Goal: Information Seeking & Learning: Learn about a topic

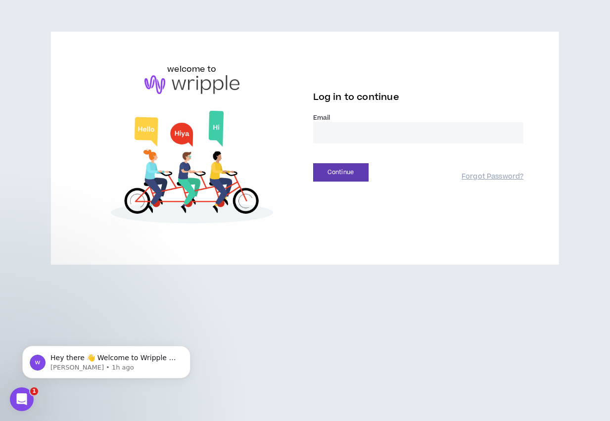
click at [430, 125] on input "email" at bounding box center [418, 132] width 211 height 21
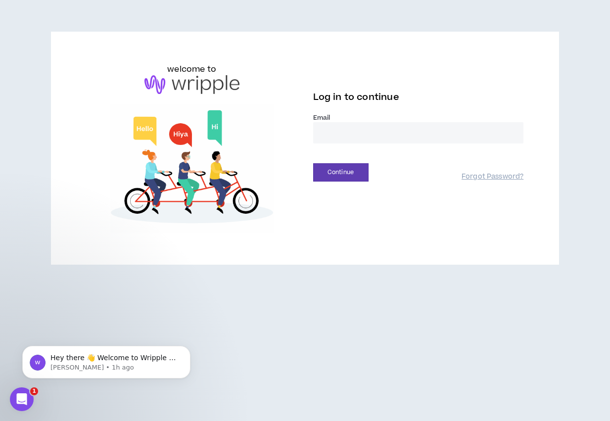
type input "**********"
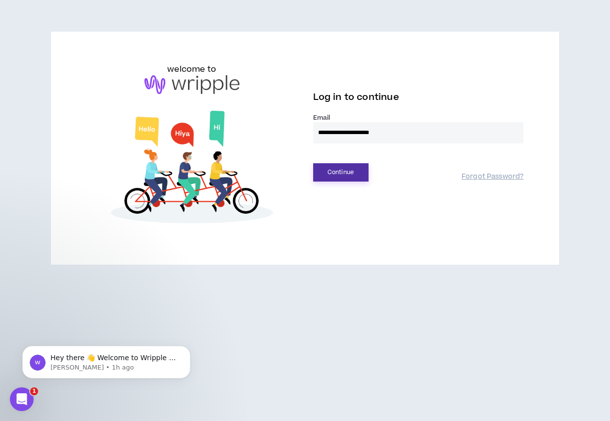
click at [348, 166] on button "Continue" at bounding box center [340, 172] width 55 height 18
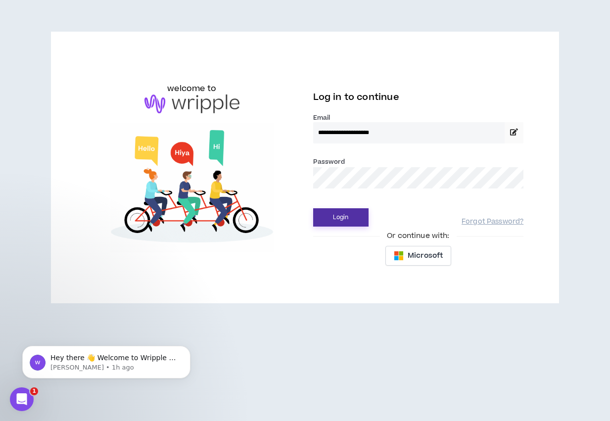
click at [349, 211] on button "Login" at bounding box center [340, 217] width 55 height 18
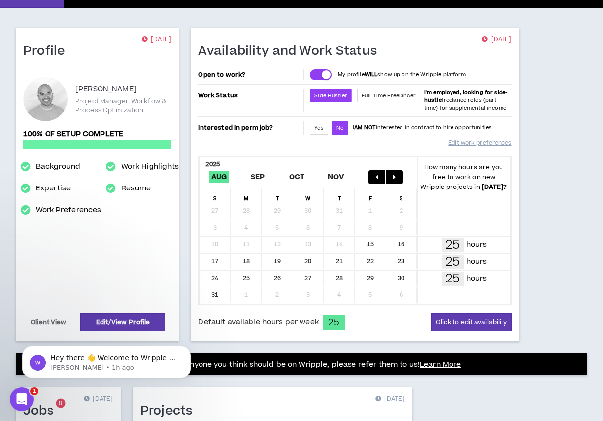
scroll to position [99, 0]
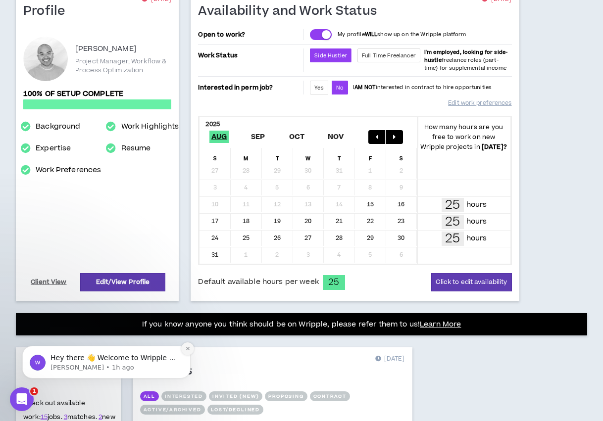
click at [185, 351] on icon "Dismiss notification" at bounding box center [187, 348] width 5 height 5
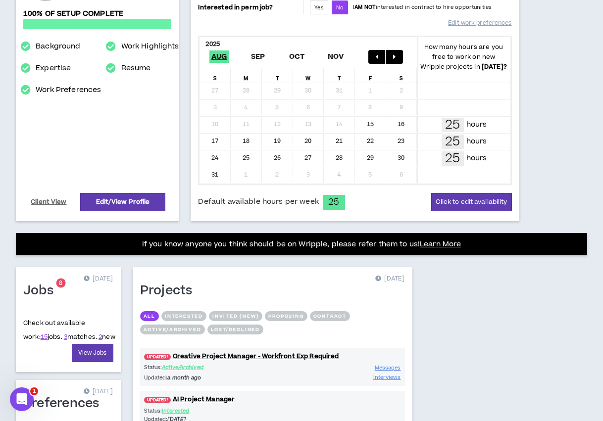
scroll to position [131, 0]
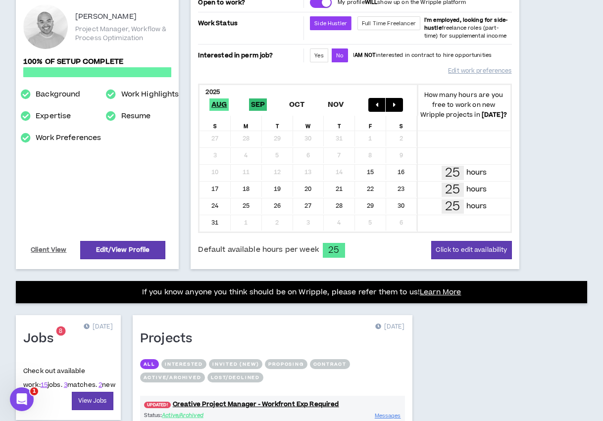
click at [261, 107] on span "Sep" at bounding box center [258, 104] width 18 height 12
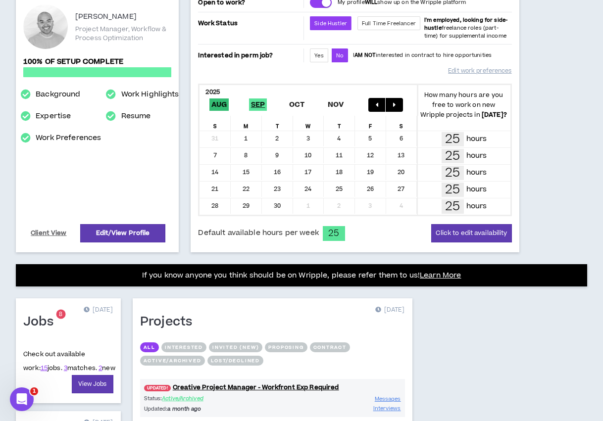
click at [216, 102] on span "Aug" at bounding box center [219, 104] width 20 height 12
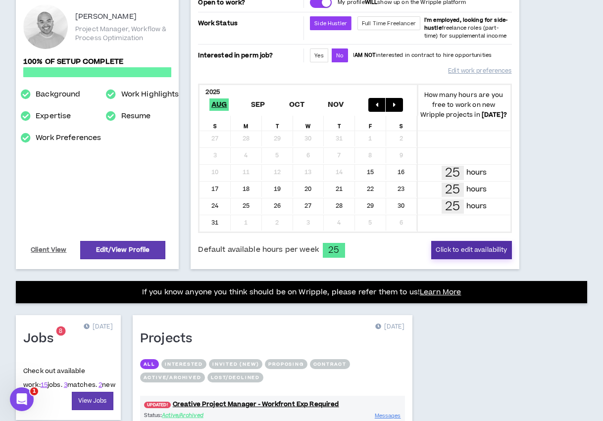
click at [473, 253] on button "Click to edit availability" at bounding box center [471, 250] width 80 height 18
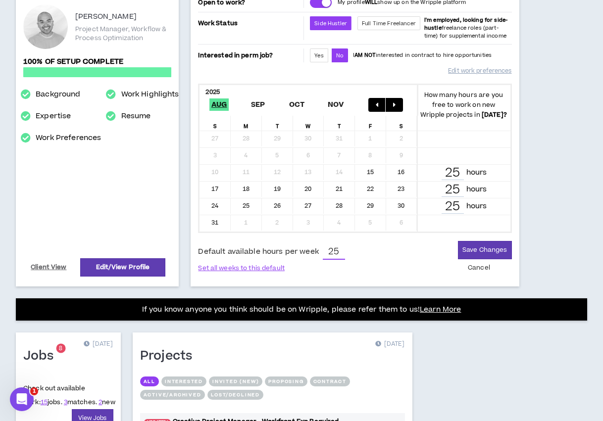
drag, startPoint x: 328, startPoint y: 251, endPoint x: 351, endPoint y: 254, distance: 22.9
click at [351, 254] on div "Default available hours per week 25 Set all weeks to this default Save Changes …" at bounding box center [354, 259] width 313 height 36
type input "0"
drag, startPoint x: 474, startPoint y: 269, endPoint x: 462, endPoint y: 267, distance: 12.6
click at [474, 269] on button "Cancel" at bounding box center [479, 267] width 30 height 17
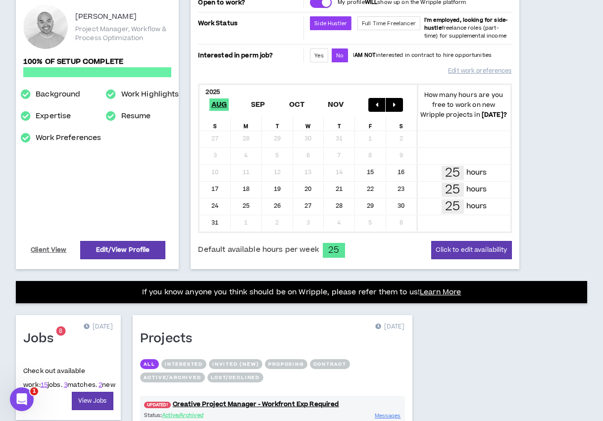
click at [392, 104] on button "button" at bounding box center [393, 105] width 17 height 14
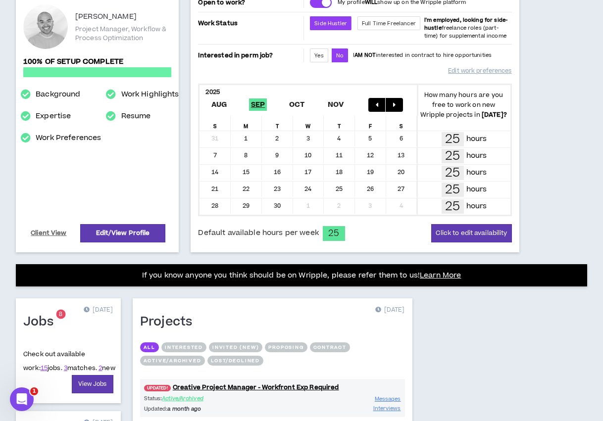
click at [375, 104] on icon "button" at bounding box center [376, 104] width 2 height 7
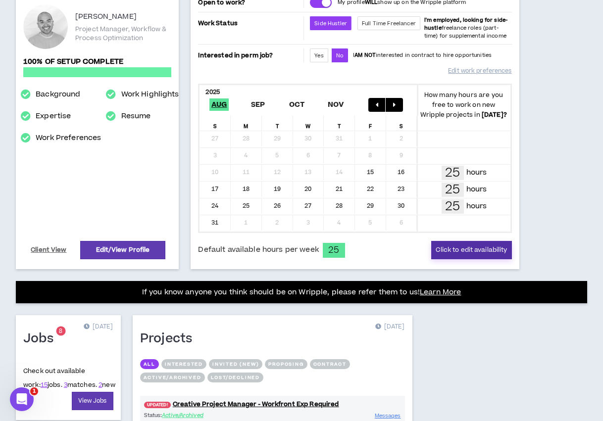
click at [478, 248] on button "Click to edit availability" at bounding box center [471, 250] width 80 height 18
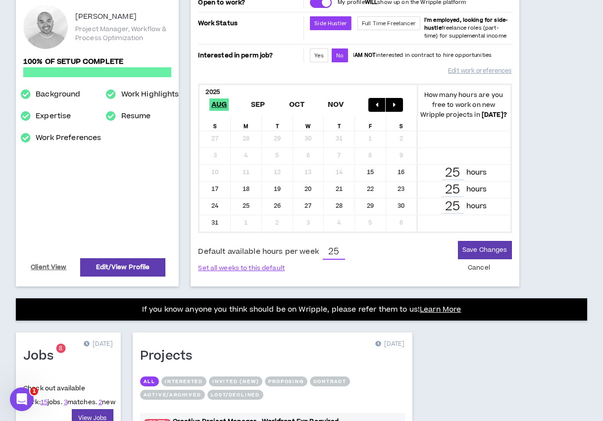
click at [337, 252] on input "25" at bounding box center [334, 252] width 22 height 15
type input "2"
type input "0"
click at [475, 253] on button "Save Changes" at bounding box center [484, 250] width 53 height 18
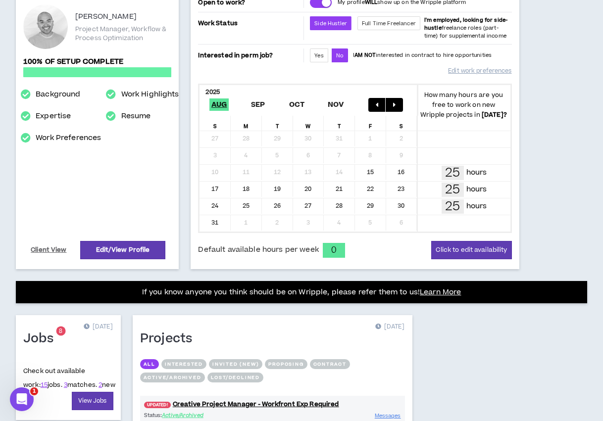
click at [391, 104] on button "button" at bounding box center [393, 105] width 17 height 14
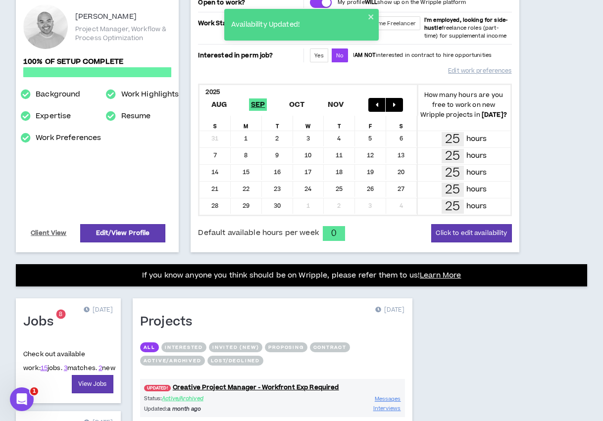
click at [376, 105] on icon "button" at bounding box center [376, 104] width 2 height 7
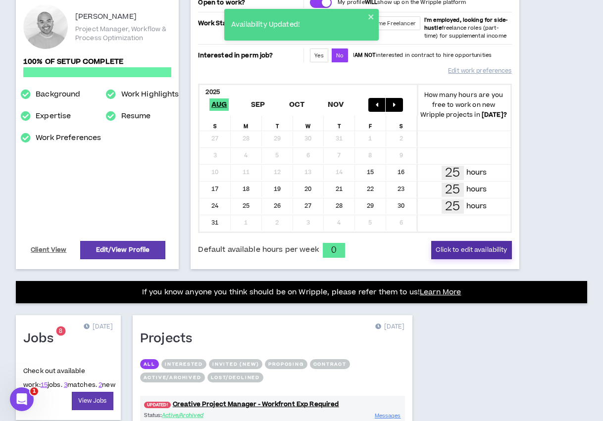
click at [443, 251] on button "Click to edit availability" at bounding box center [471, 250] width 80 height 18
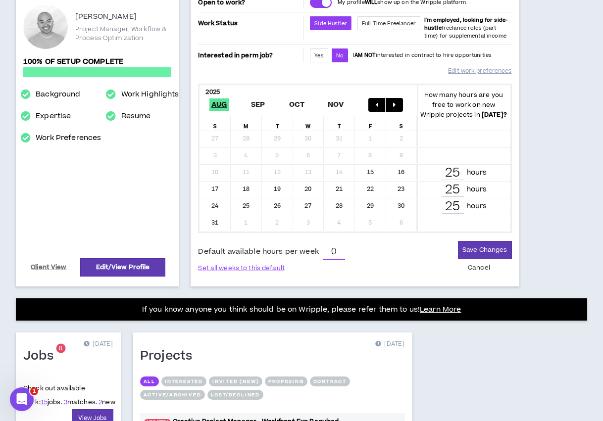
drag, startPoint x: 335, startPoint y: 250, endPoint x: 343, endPoint y: 252, distance: 8.3
click at [341, 252] on input "0" at bounding box center [334, 252] width 22 height 15
type input "25"
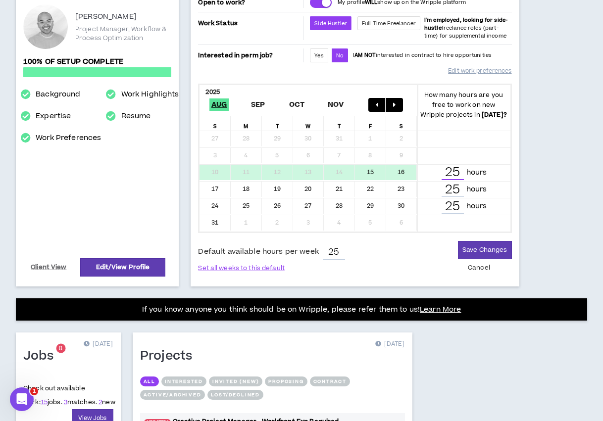
drag, startPoint x: 458, startPoint y: 174, endPoint x: 443, endPoint y: 174, distance: 14.4
click at [444, 174] on input "25" at bounding box center [452, 173] width 22 height 14
type input "0"
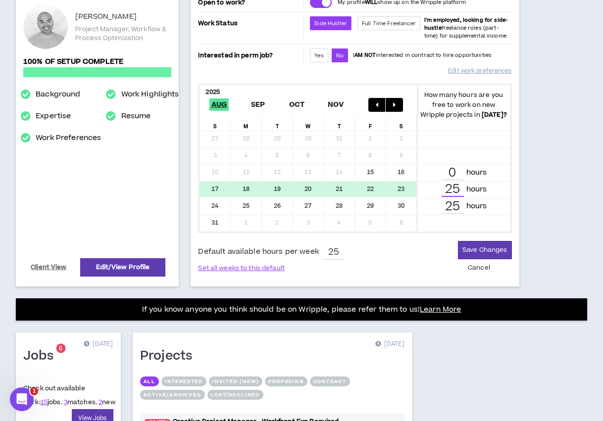
drag, startPoint x: 456, startPoint y: 188, endPoint x: 430, endPoint y: 188, distance: 25.7
click at [430, 188] on div "25 hours" at bounding box center [463, 190] width 80 height 14
type input "0"
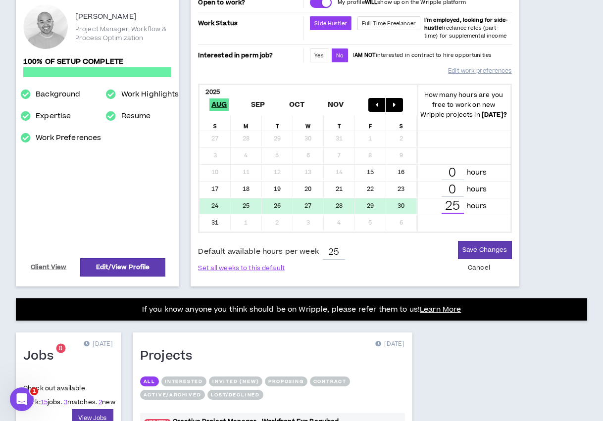
drag, startPoint x: 459, startPoint y: 206, endPoint x: 430, endPoint y: 202, distance: 28.5
click at [435, 204] on div "25 hours" at bounding box center [463, 206] width 80 height 14
type input "0"
click at [476, 249] on button "Save Changes" at bounding box center [484, 250] width 53 height 18
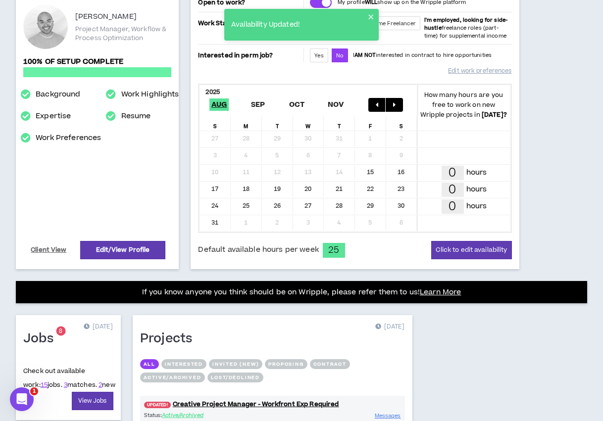
click at [396, 104] on button "button" at bounding box center [393, 105] width 17 height 14
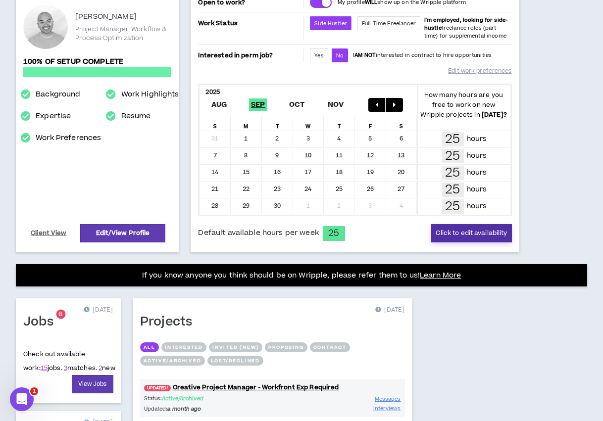
click at [445, 233] on button "Click to edit availability" at bounding box center [471, 233] width 80 height 18
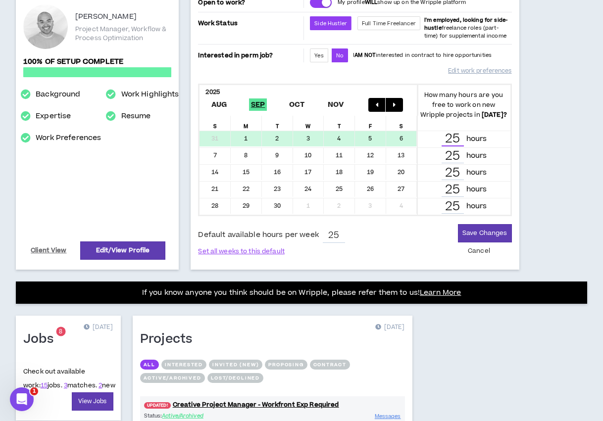
drag, startPoint x: 458, startPoint y: 140, endPoint x: 440, endPoint y: 140, distance: 17.3
click at [439, 140] on div "25 hours" at bounding box center [463, 139] width 80 height 14
type input "0"
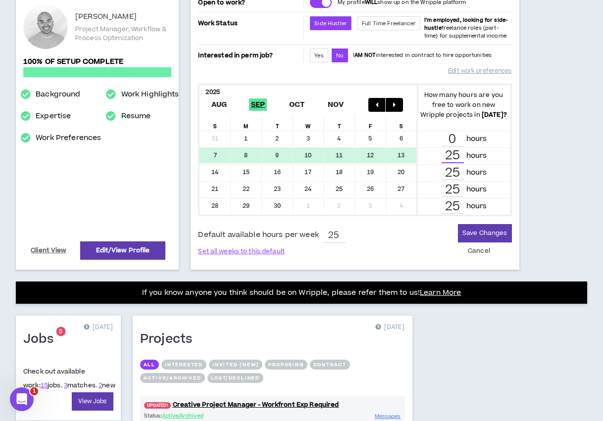
drag, startPoint x: 460, startPoint y: 155, endPoint x: 442, endPoint y: 153, distance: 18.4
click at [442, 153] on input "25" at bounding box center [452, 156] width 22 height 14
type input "0"
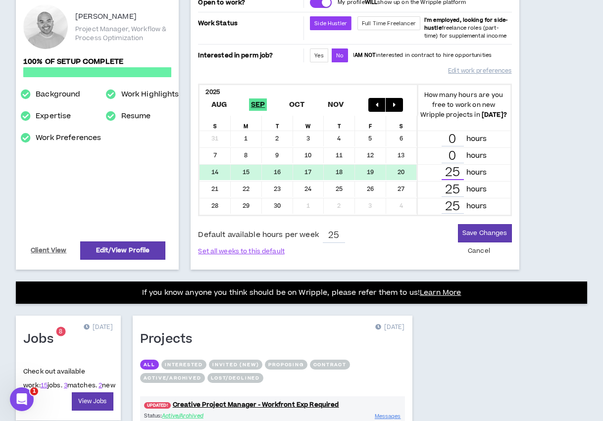
drag, startPoint x: 460, startPoint y: 170, endPoint x: 435, endPoint y: 172, distance: 25.3
click at [434, 173] on div "25 hours" at bounding box center [463, 173] width 80 height 14
type input "0"
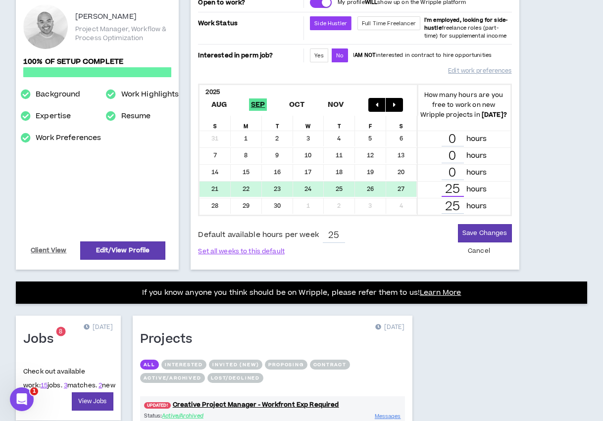
drag, startPoint x: 458, startPoint y: 187, endPoint x: 438, endPoint y: 188, distance: 20.3
click at [438, 188] on div "25 hours" at bounding box center [463, 190] width 80 height 14
type input "0"
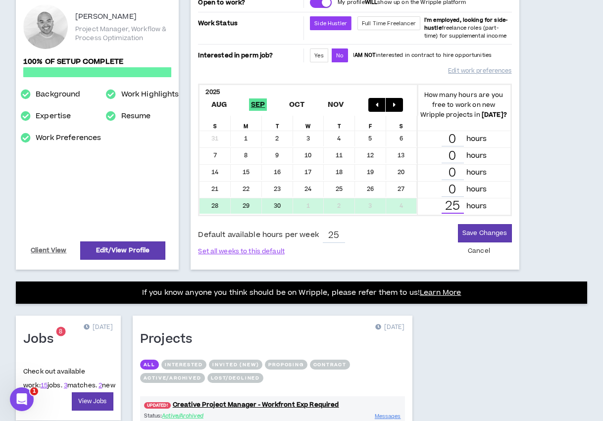
scroll to position [2, 0]
drag, startPoint x: 458, startPoint y: 209, endPoint x: 435, endPoint y: 208, distance: 23.3
click at [434, 210] on div "25 hours" at bounding box center [463, 206] width 80 height 14
type input "0"
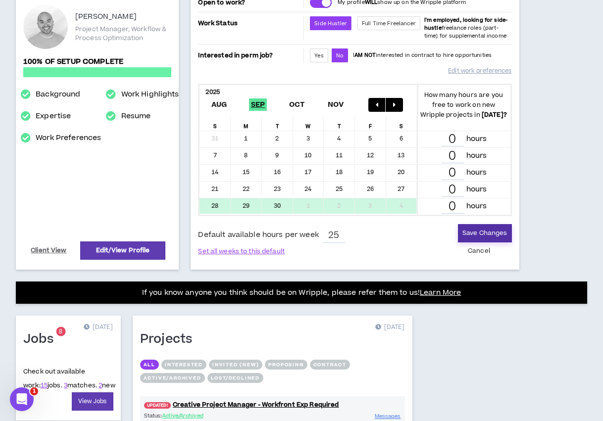
click at [466, 231] on button "Save Changes" at bounding box center [484, 233] width 53 height 18
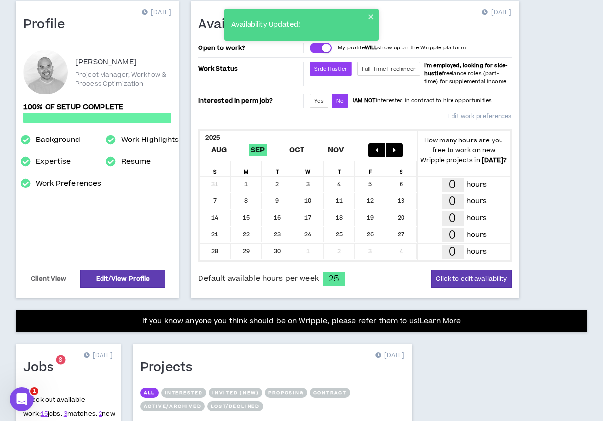
scroll to position [82, 0]
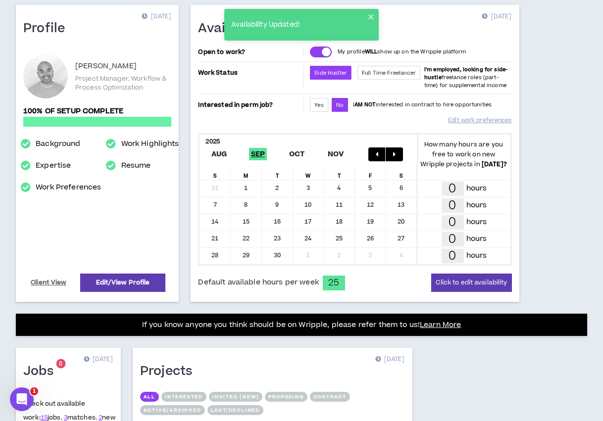
click at [399, 156] on button "button" at bounding box center [393, 154] width 17 height 14
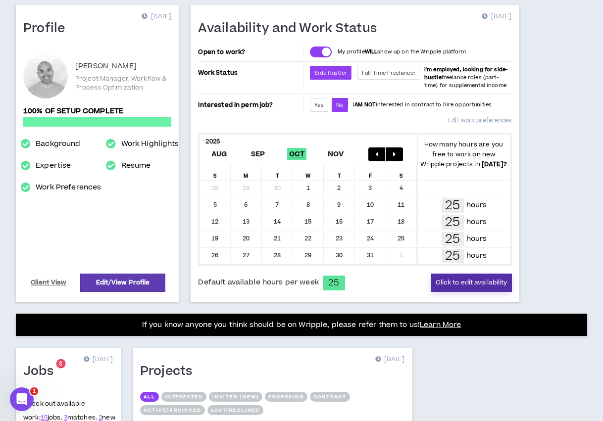
click at [476, 278] on button "Click to edit availability" at bounding box center [471, 283] width 80 height 18
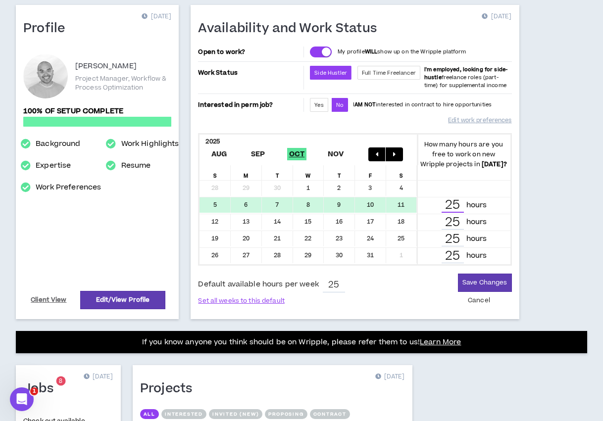
drag, startPoint x: 461, startPoint y: 205, endPoint x: 445, endPoint y: 205, distance: 16.3
click at [445, 205] on input "25" at bounding box center [452, 205] width 22 height 14
type input "0"
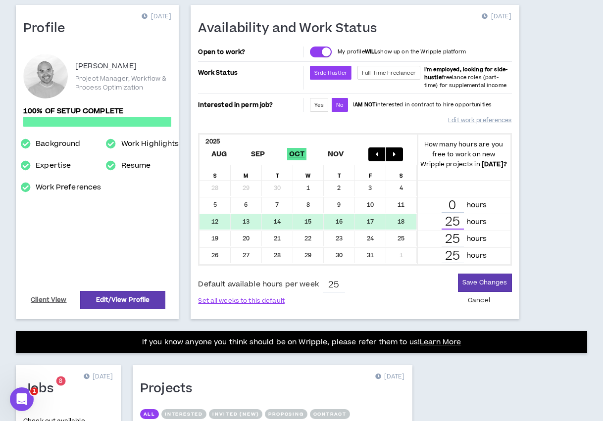
drag, startPoint x: 459, startPoint y: 220, endPoint x: 429, endPoint y: 217, distance: 29.9
click at [429, 221] on div "25 hours" at bounding box center [463, 222] width 80 height 14
type input "0"
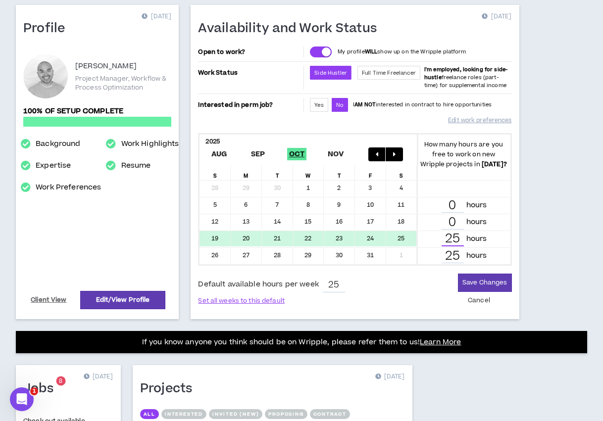
drag, startPoint x: 457, startPoint y: 237, endPoint x: 431, endPoint y: 231, distance: 25.9
click at [431, 232] on div "25 hours" at bounding box center [463, 239] width 80 height 14
type input "0"
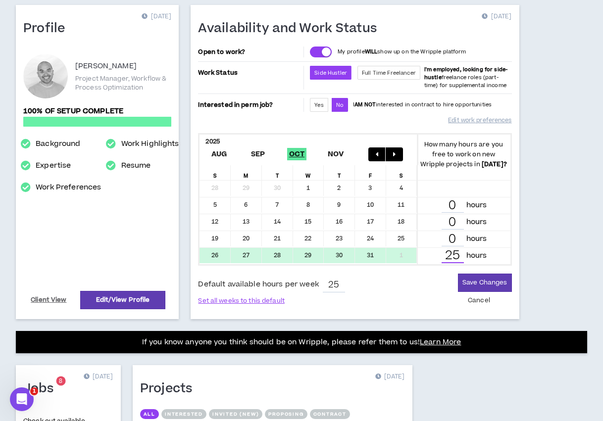
drag, startPoint x: 455, startPoint y: 254, endPoint x: 446, endPoint y: 255, distance: 8.5
click at [440, 255] on div "25 hours" at bounding box center [463, 256] width 80 height 14
drag, startPoint x: 458, startPoint y: 256, endPoint x: 435, endPoint y: 249, distance: 24.4
click at [437, 255] on div "25 hours" at bounding box center [463, 256] width 80 height 14
type input "0"
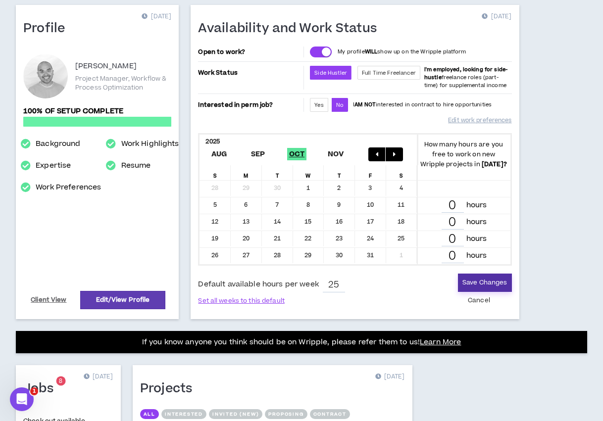
click at [487, 283] on button "Save Changes" at bounding box center [484, 283] width 53 height 18
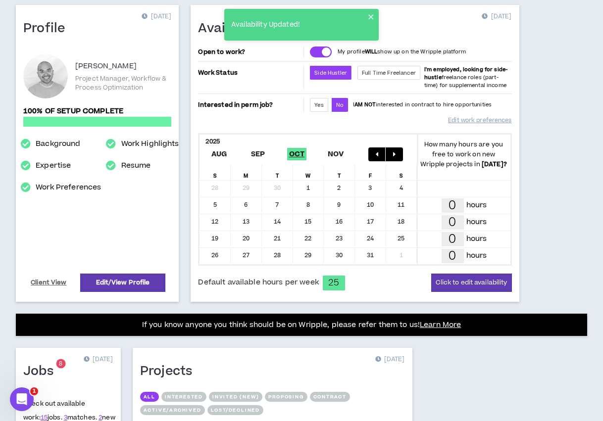
click at [394, 155] on icon "button" at bounding box center [394, 154] width 2 height 7
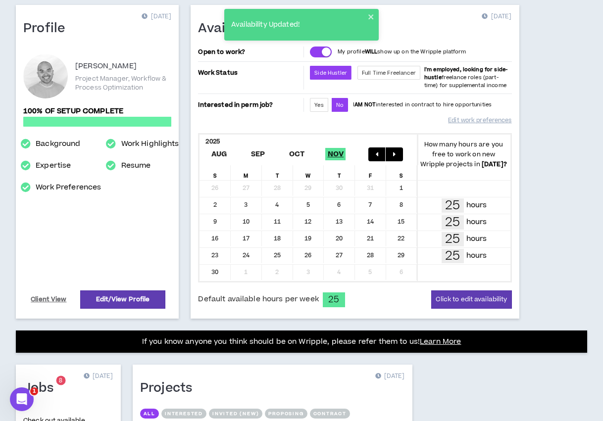
click at [399, 158] on button "button" at bounding box center [393, 154] width 17 height 14
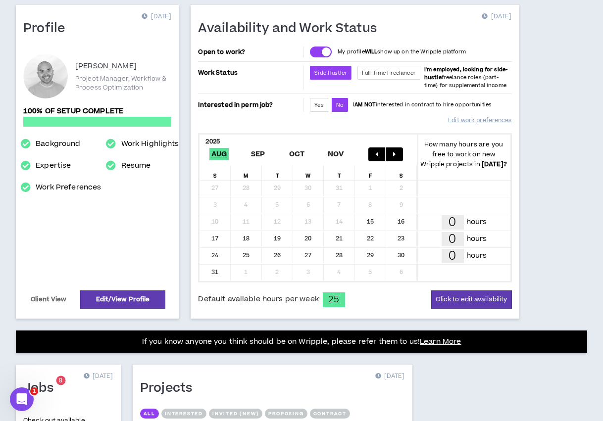
click at [377, 156] on icon "button" at bounding box center [376, 154] width 2 height 7
click at [391, 155] on button "button" at bounding box center [393, 154] width 17 height 14
click at [375, 153] on icon "button" at bounding box center [376, 154] width 2 height 7
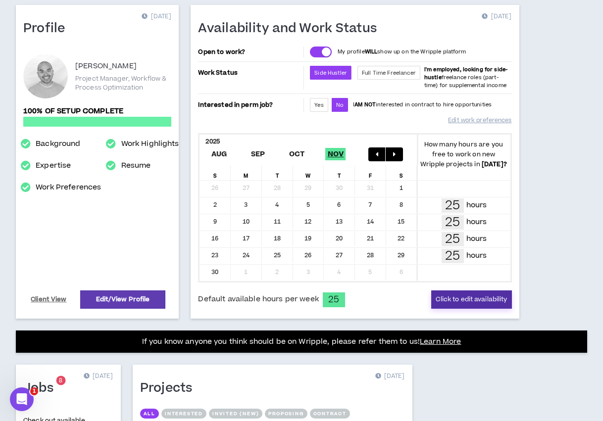
drag, startPoint x: 473, startPoint y: 300, endPoint x: 472, endPoint y: 295, distance: 5.0
click at [473, 302] on button "Click to edit availability" at bounding box center [471, 299] width 80 height 18
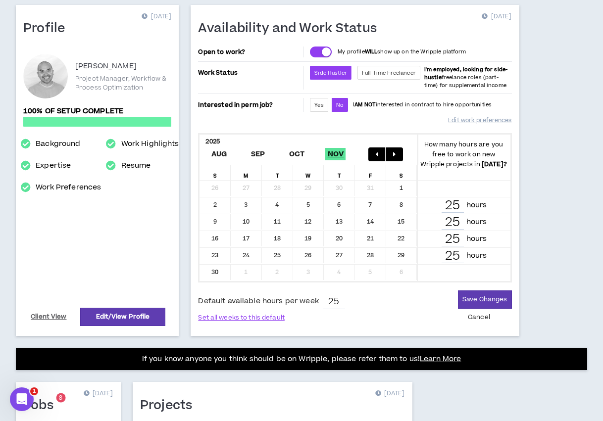
drag, startPoint x: 340, startPoint y: 302, endPoint x: 324, endPoint y: 301, distance: 16.3
click at [324, 301] on div "Default available hours per week 25 Set all weeks to this default Save Changes …" at bounding box center [354, 308] width 313 height 36
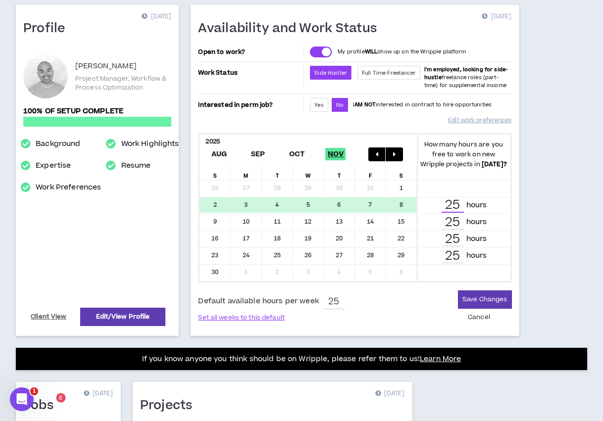
click at [448, 210] on input "25" at bounding box center [452, 205] width 22 height 14
drag, startPoint x: 458, startPoint y: 205, endPoint x: 446, endPoint y: 204, distance: 11.9
click at [446, 204] on input "25" at bounding box center [452, 205] width 22 height 14
type input "0"
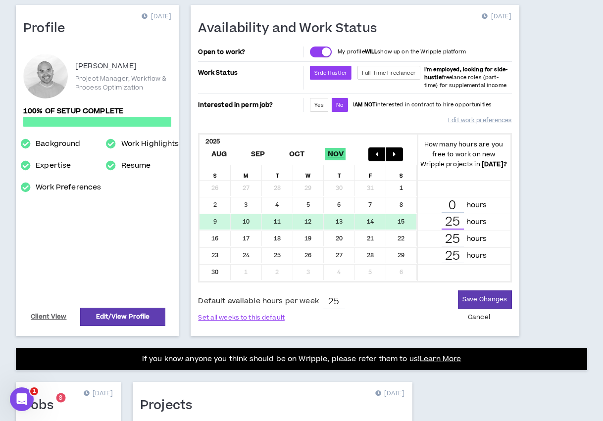
drag, startPoint x: 459, startPoint y: 224, endPoint x: 442, endPoint y: 223, distance: 16.8
click at [442, 224] on input "25" at bounding box center [452, 222] width 22 height 14
type input "0"
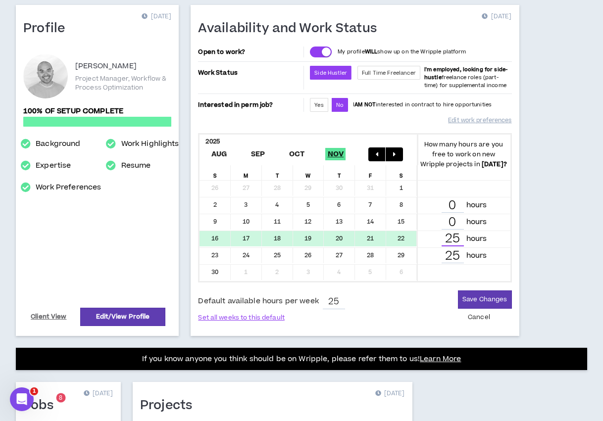
drag, startPoint x: 458, startPoint y: 240, endPoint x: 442, endPoint y: 237, distance: 16.0
click at [442, 237] on input "25" at bounding box center [452, 239] width 22 height 14
type input "0"
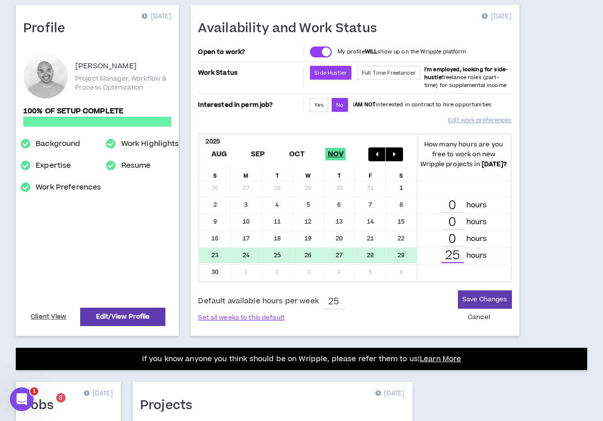
drag, startPoint x: 459, startPoint y: 257, endPoint x: 444, endPoint y: 255, distance: 15.0
click at [444, 255] on input "25" at bounding box center [452, 256] width 22 height 14
type input "0"
click at [480, 305] on button "Save Changes" at bounding box center [484, 299] width 53 height 18
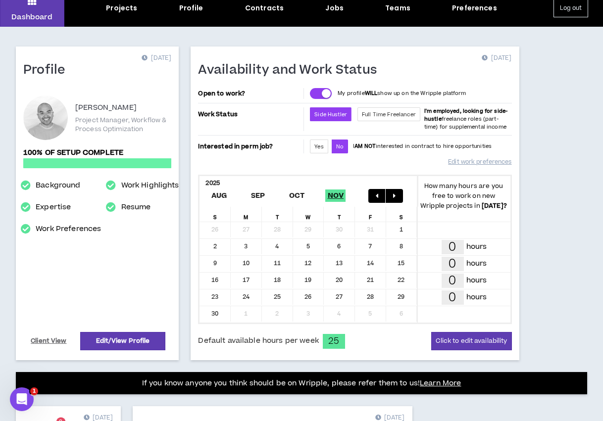
scroll to position [32, 0]
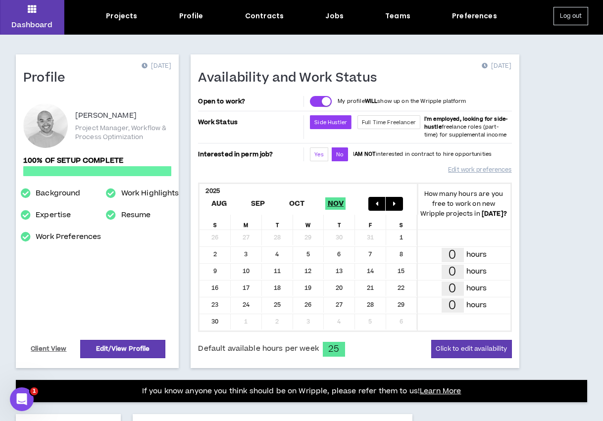
click at [316, 155] on span "Yes" at bounding box center [318, 154] width 9 height 7
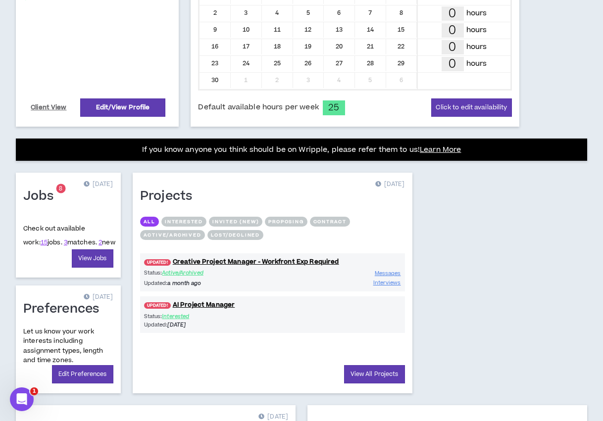
scroll to position [279, 0]
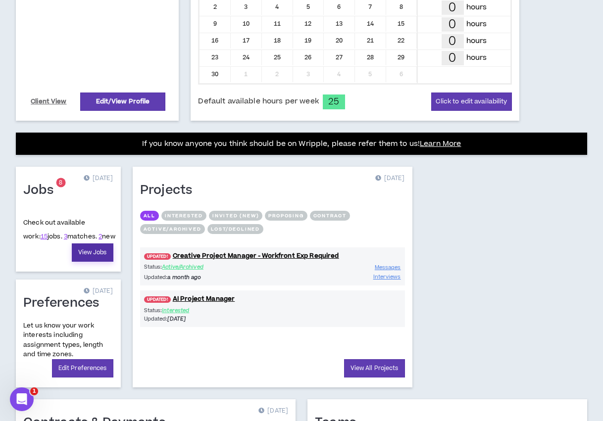
click at [88, 257] on link "View Jobs" at bounding box center [93, 252] width 42 height 18
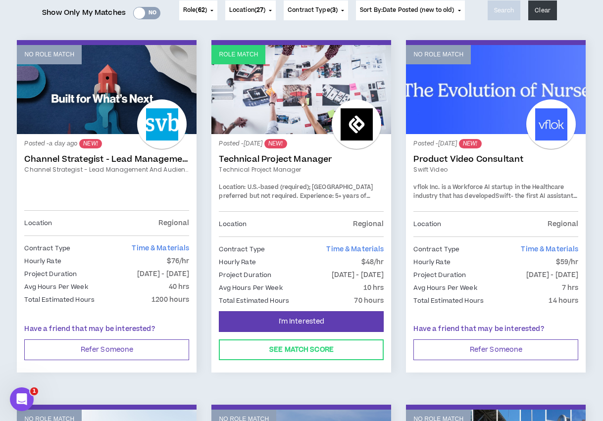
scroll to position [148, 0]
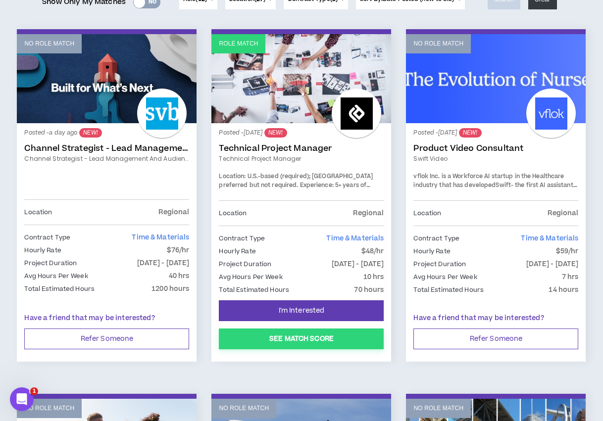
click at [351, 344] on button "See Match Score" at bounding box center [301, 338] width 165 height 21
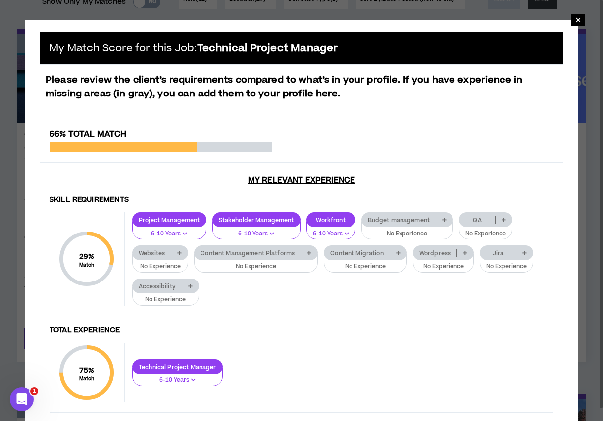
click at [308, 252] on icon at bounding box center [309, 252] width 4 height 5
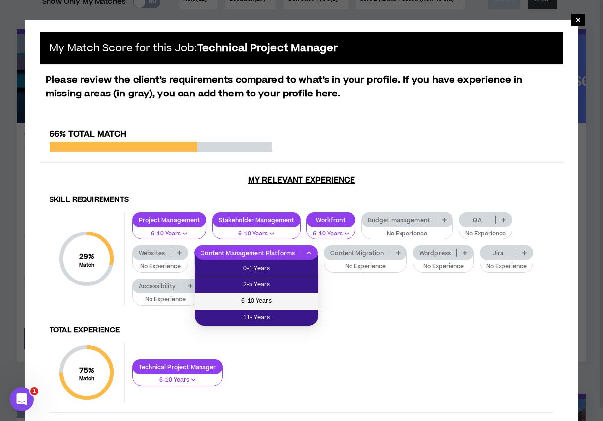
click at [289, 297] on span "6-10 Years" at bounding box center [256, 301] width 112 height 11
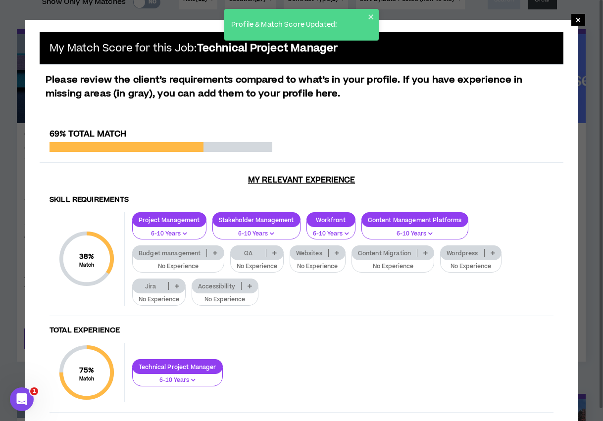
click at [422, 255] on p at bounding box center [425, 253] width 16 height 8
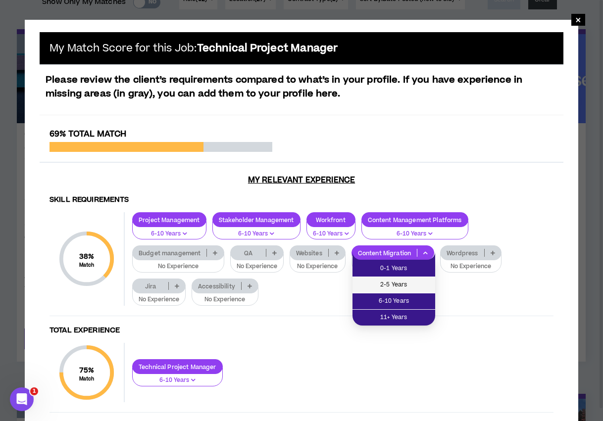
click at [412, 285] on span "2-5 Years" at bounding box center [393, 284] width 71 height 11
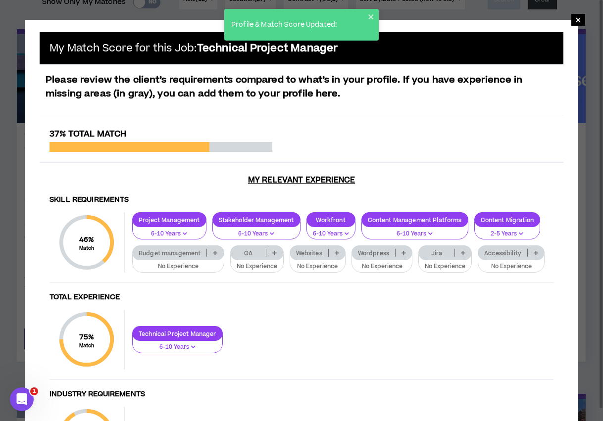
click at [219, 255] on p at bounding box center [215, 253] width 16 height 8
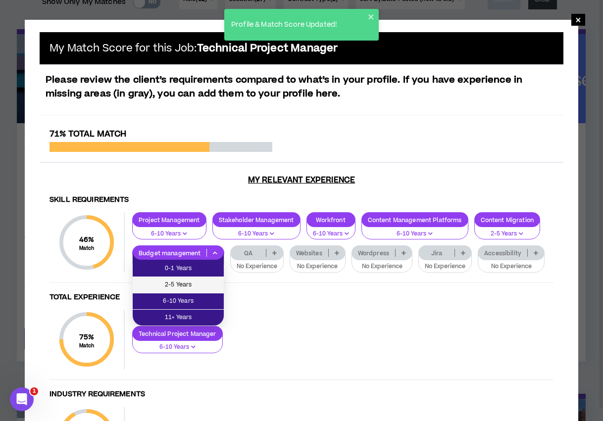
click at [191, 284] on span "2-5 Years" at bounding box center [178, 284] width 79 height 11
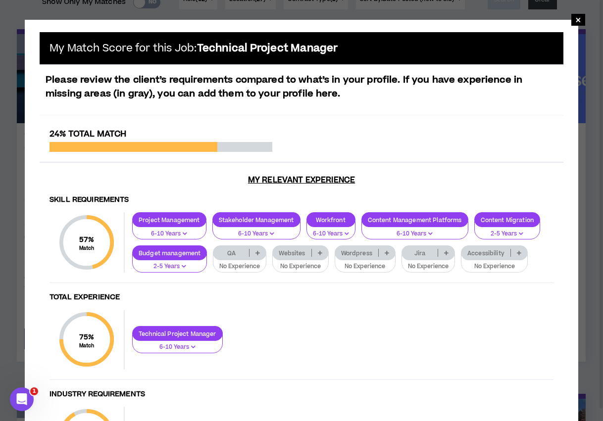
click at [259, 253] on icon at bounding box center [257, 252] width 4 height 5
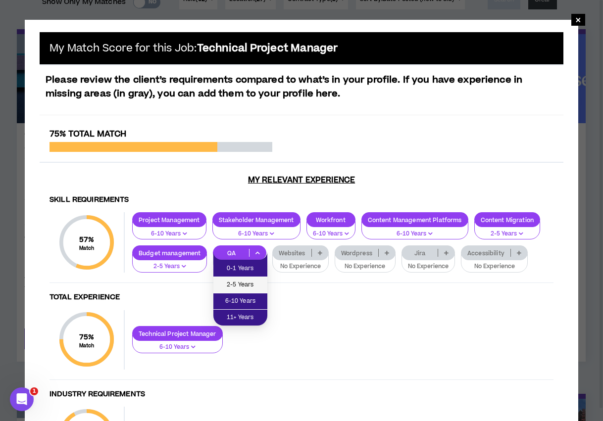
click at [255, 284] on span "2-5 Years" at bounding box center [240, 284] width 42 height 11
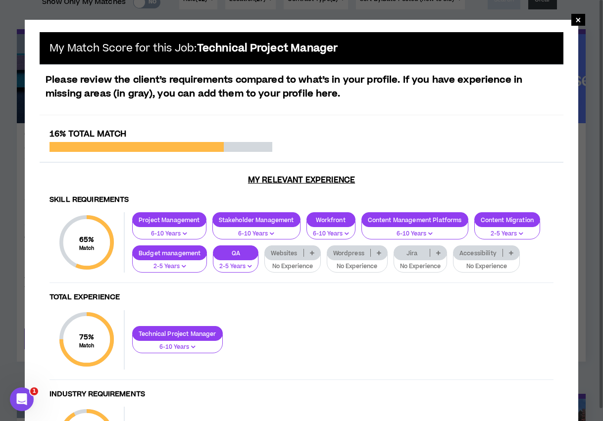
click at [311, 252] on icon at bounding box center [312, 252] width 4 height 5
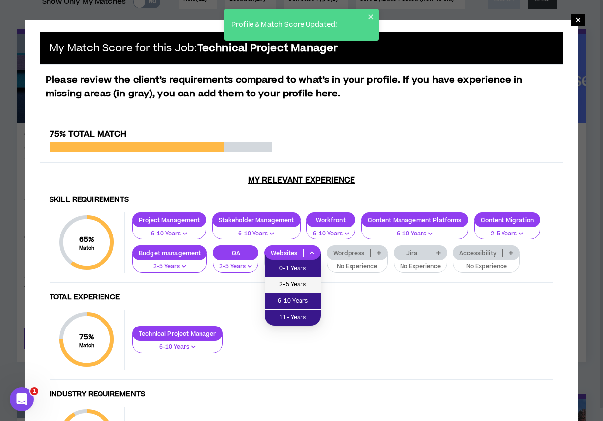
click at [309, 286] on span "2-5 Years" at bounding box center [293, 284] width 44 height 11
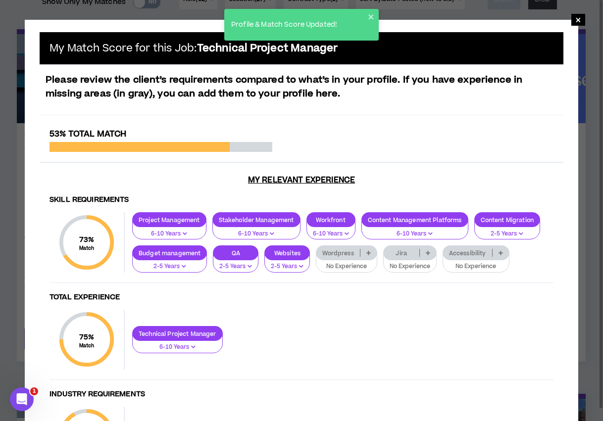
click at [366, 254] on icon at bounding box center [368, 252] width 4 height 5
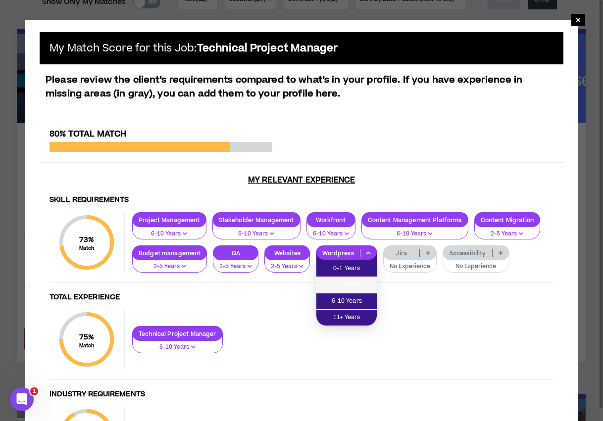
click at [368, 284] on span "2-5 Years" at bounding box center [346, 284] width 48 height 11
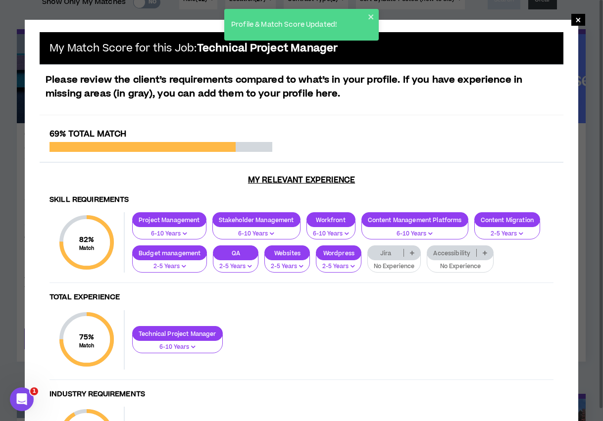
click at [411, 253] on icon at bounding box center [412, 252] width 4 height 5
click at [448, 293] on h4 "Total Experience" at bounding box center [301, 297] width 504 height 9
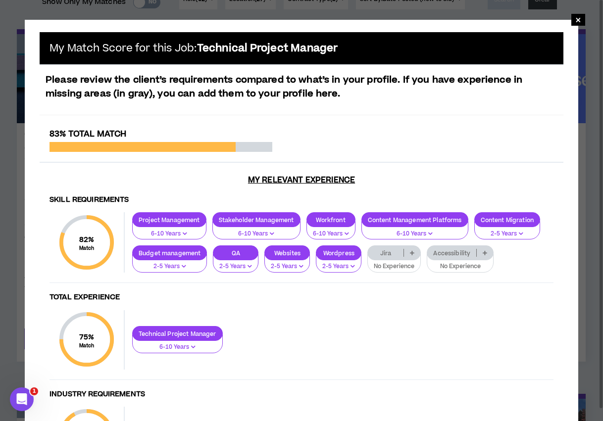
click at [486, 254] on icon at bounding box center [484, 252] width 4 height 5
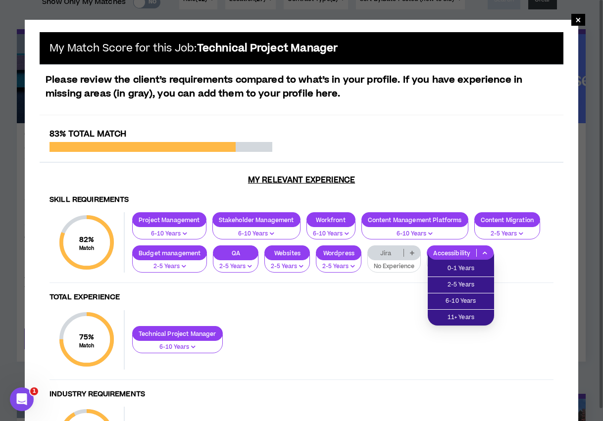
click at [512, 269] on div "Project Management 6-10 Years Stakeholder Management 6-10 Years Workfront 6-10 …" at bounding box center [339, 242] width 428 height 60
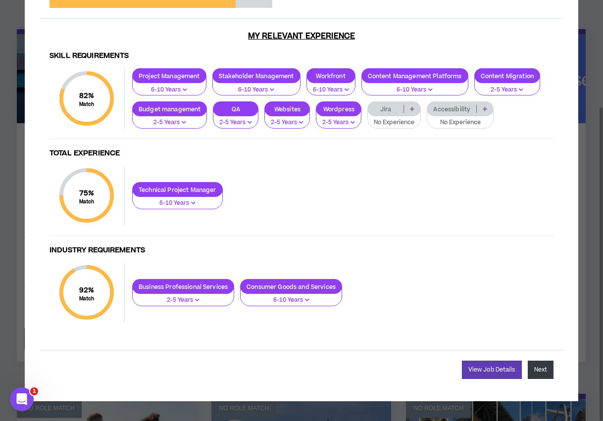
click at [539, 374] on button "Next" at bounding box center [540, 370] width 26 height 18
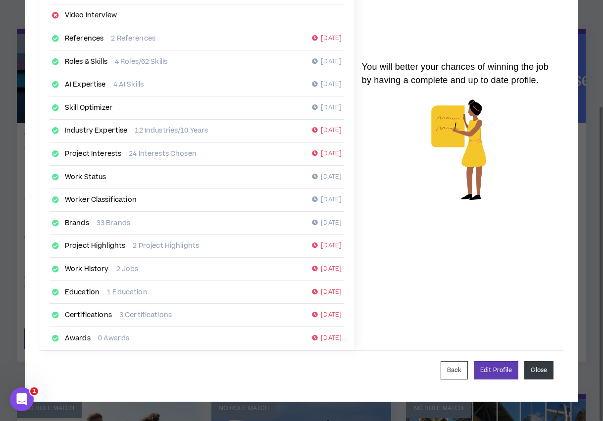
click at [534, 371] on button "Close" at bounding box center [538, 370] width 29 height 18
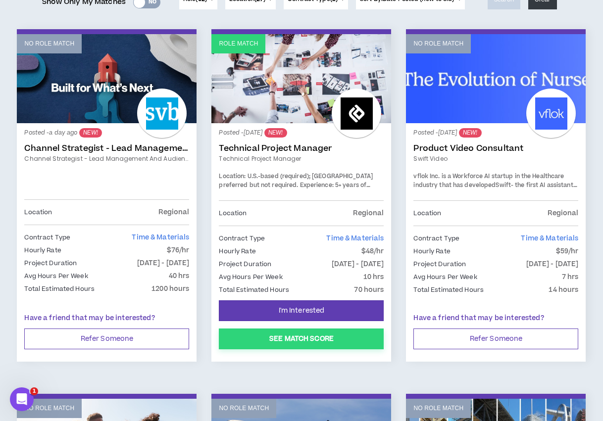
click at [366, 342] on button "See Match Score" at bounding box center [301, 338] width 165 height 21
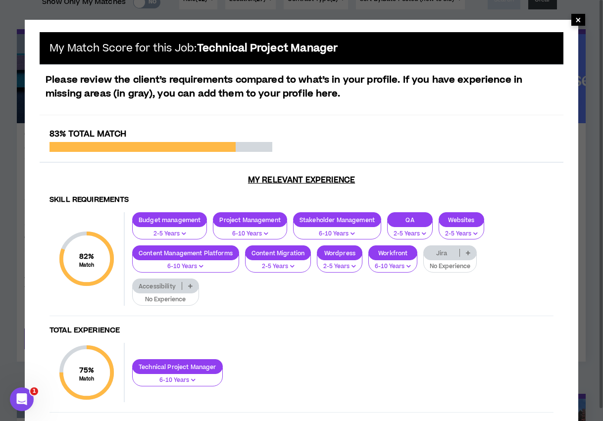
click at [575, 22] on span "×" at bounding box center [578, 20] width 6 height 12
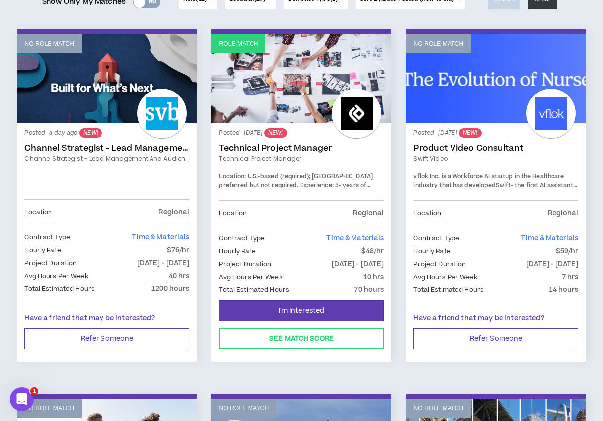
click at [284, 144] on link "Technical Project Manager" at bounding box center [301, 148] width 165 height 10
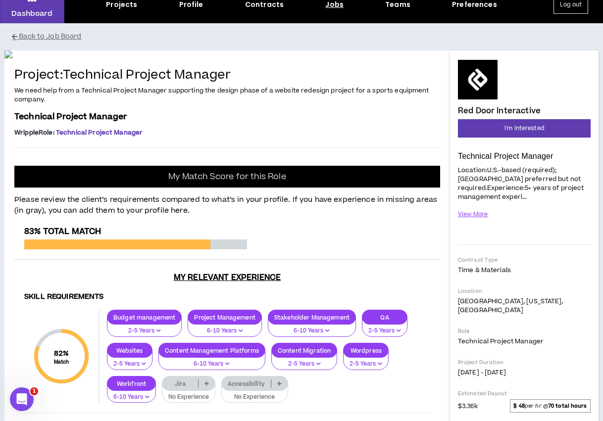
scroll to position [49, 0]
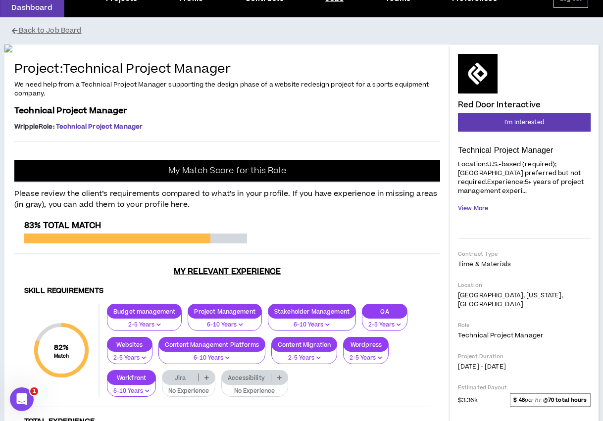
click at [471, 200] on button "View More" at bounding box center [473, 208] width 30 height 17
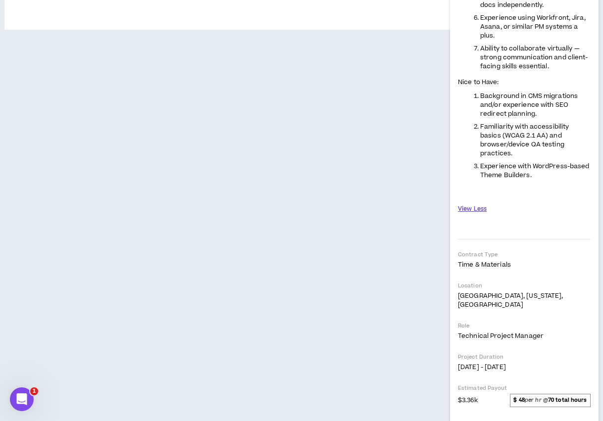
scroll to position [693, 0]
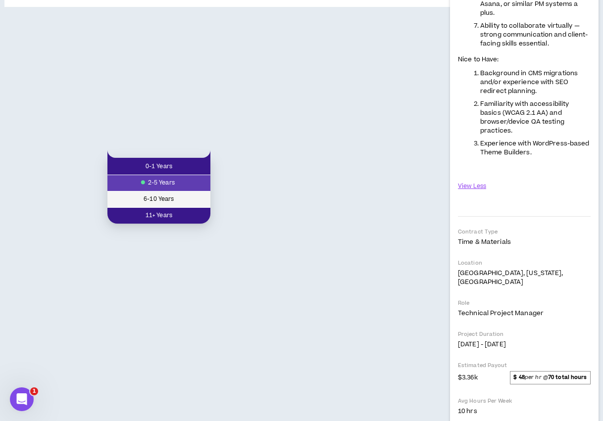
click at [173, 202] on span "6-10 Years" at bounding box center [158, 199] width 91 height 11
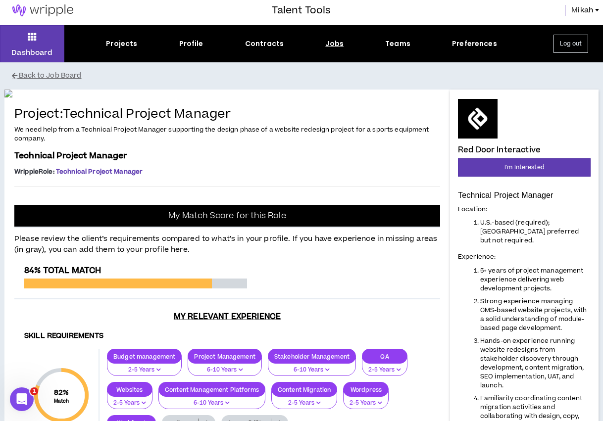
scroll to position [0, 0]
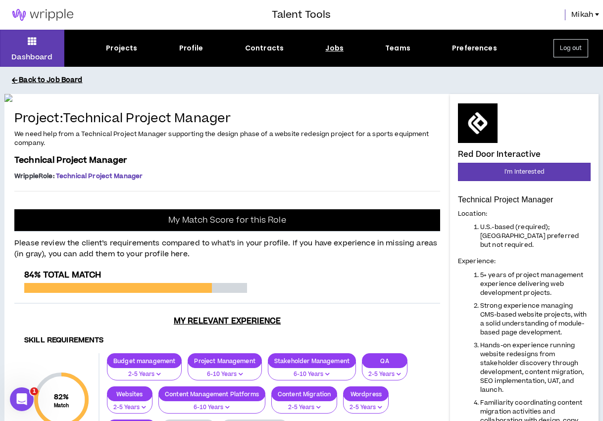
click at [79, 81] on button "Back to Job Board" at bounding box center [309, 80] width 594 height 17
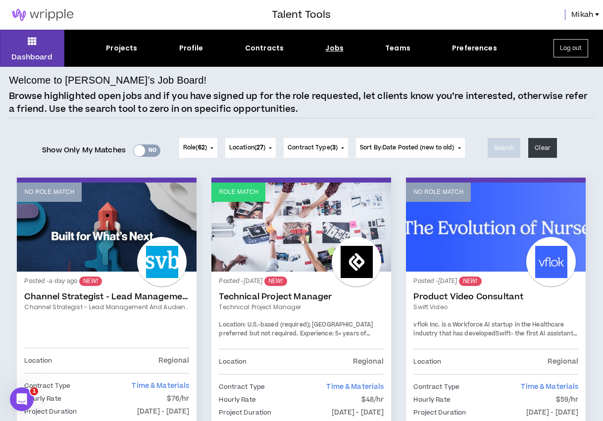
click at [502, 333] on span "Swift" at bounding box center [502, 333] width 15 height 8
